Goal: Task Accomplishment & Management: Use online tool/utility

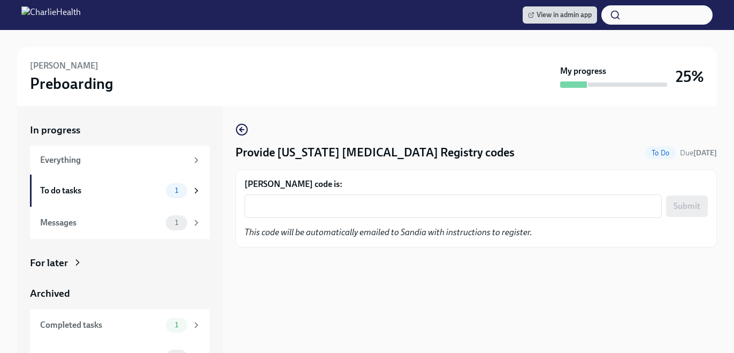
click at [366, 192] on form "[PERSON_NAME] code is: x ​ Submit" at bounding box center [477, 198] width 464 height 40
click at [370, 199] on div "x ​" at bounding box center [454, 206] width 418 height 24
paste textarea "N4H3IV5ER6NP"
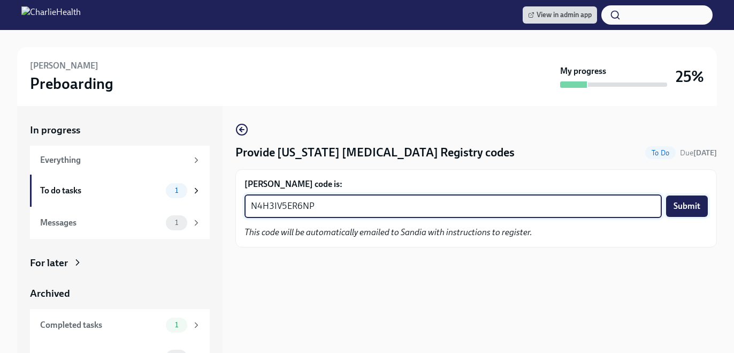
type textarea "N4H3IV5ER6NP"
click at [697, 205] on span "Submit" at bounding box center [687, 206] width 27 height 11
click at [407, 209] on textarea "Lianna Erickson-Trembath's code is:" at bounding box center [453, 206] width 405 height 13
paste textarea "PRATWSFJFTQY"
type textarea "PRATWSFJFTQY"
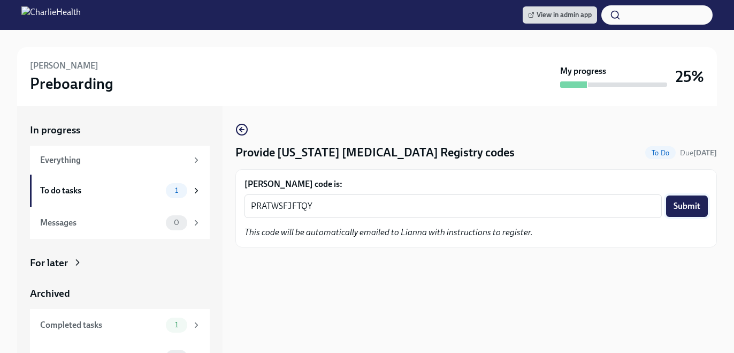
click at [681, 212] on button "Submit" at bounding box center [687, 205] width 42 height 21
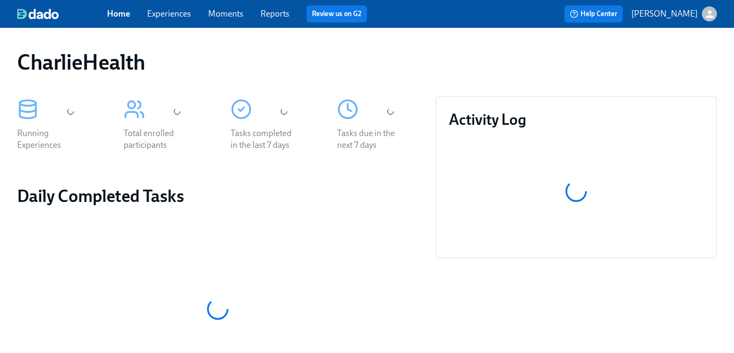
click at [165, 16] on link "Experiences" at bounding box center [169, 14] width 44 height 10
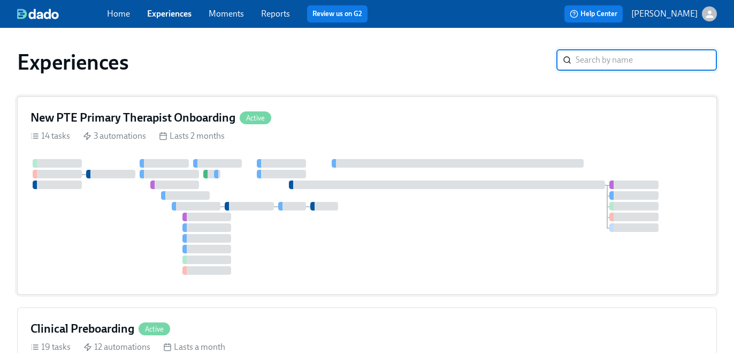
scroll to position [81, 0]
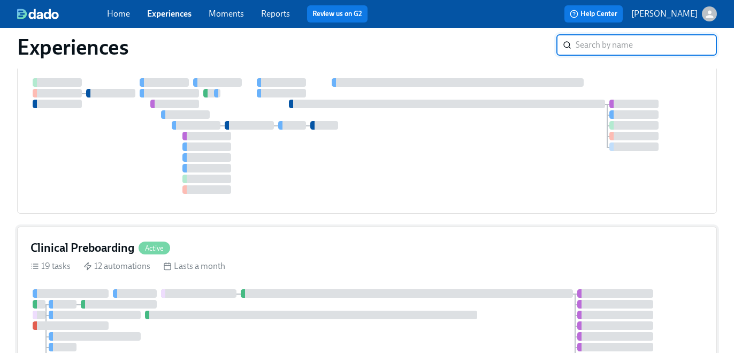
click at [341, 274] on div "Clinical Preboarding Active 19 tasks 12 automations Lasts a month" at bounding box center [367, 341] width 700 height 230
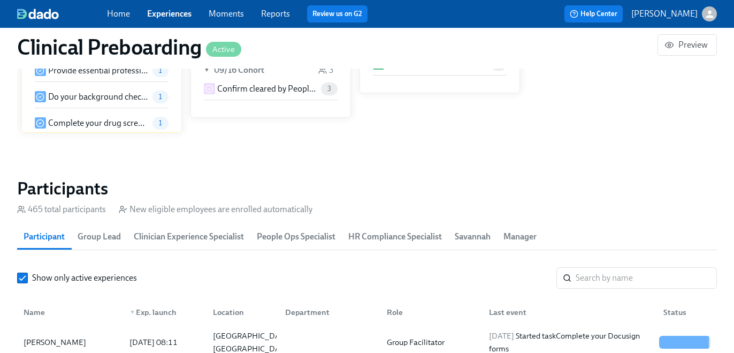
scroll to position [1045, 0]
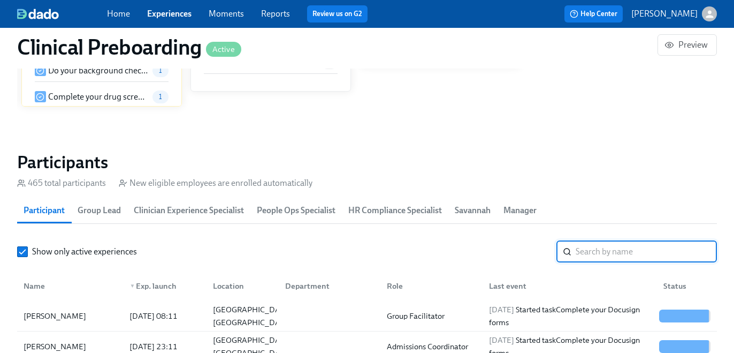
click at [595, 254] on input "search" at bounding box center [646, 251] width 141 height 21
paste input "Tahtianna Alston"
type input "Tahtianna Alston"
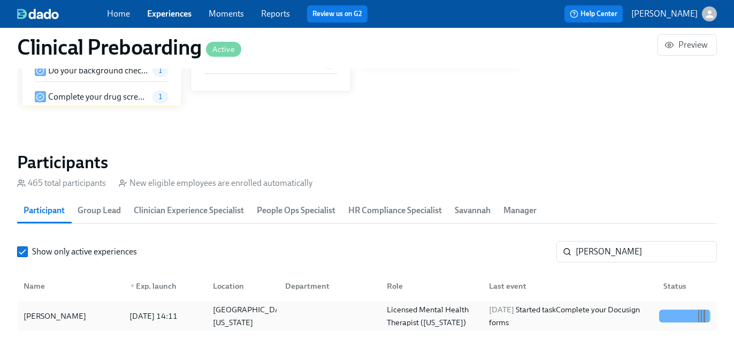
click at [481, 301] on div "Name ▼ Exp. launch Location Department Role Last event Status Tahtianna Alston …" at bounding box center [367, 299] width 700 height 64
